Goal: Transaction & Acquisition: Purchase product/service

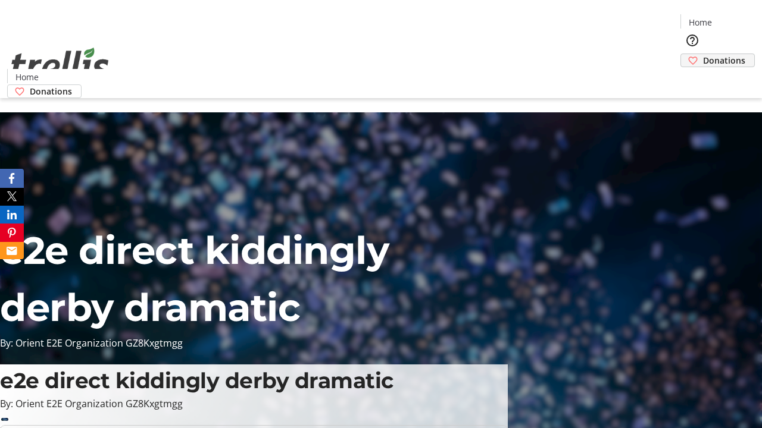
click at [703, 54] on span "Donations" at bounding box center [724, 60] width 42 height 12
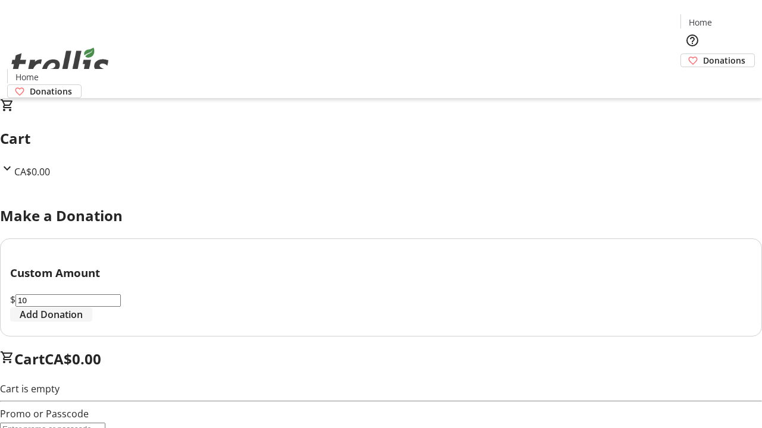
click at [83, 322] on span "Add Donation" at bounding box center [51, 315] width 63 height 14
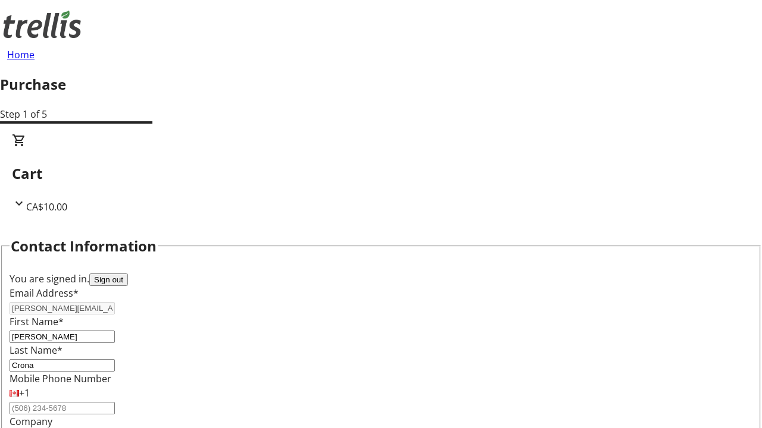
select select "CA"
select select "BC"
type input "Kelowna"
type input "V1Y 0C2"
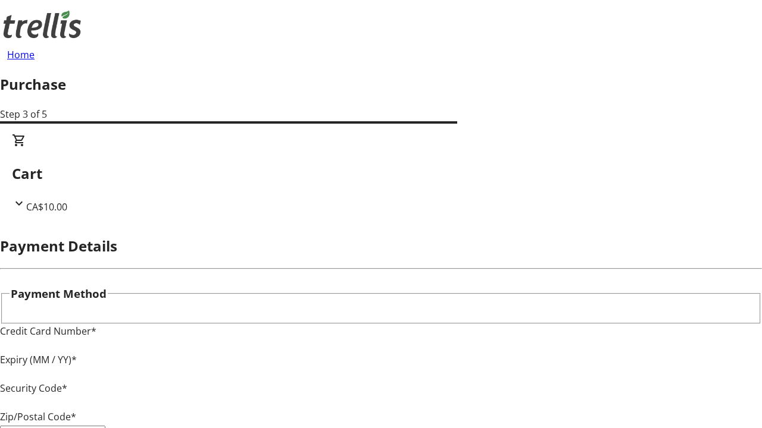
type input "V1Y 0C2"
